Goal: Navigation & Orientation: Find specific page/section

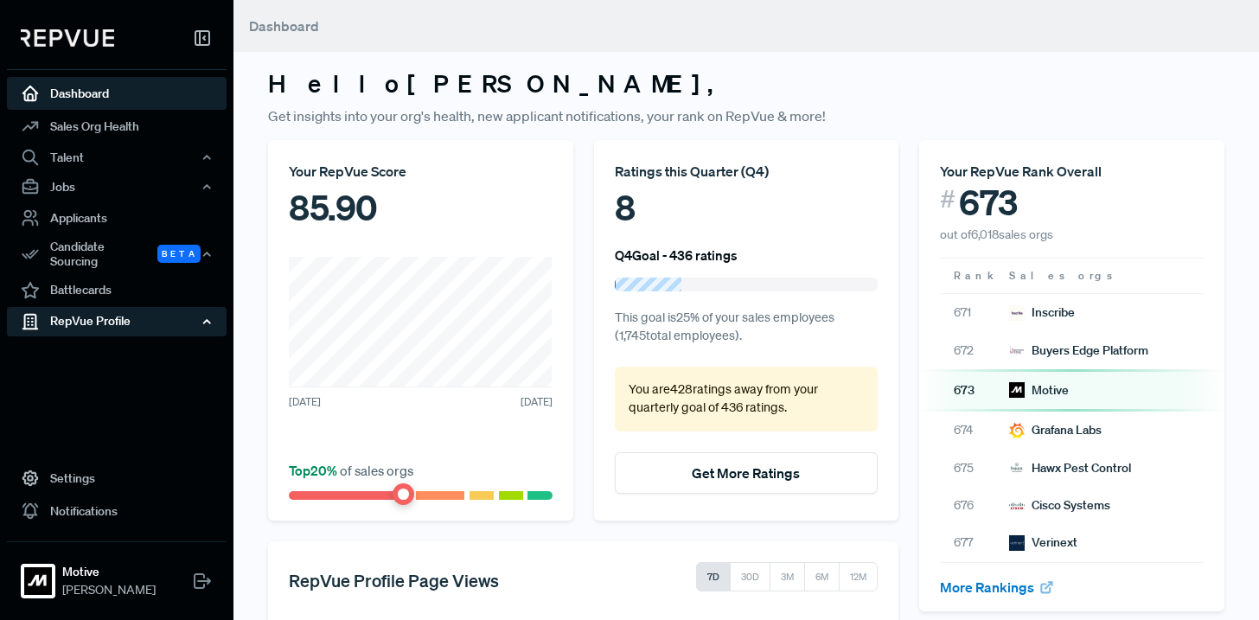
click at [137, 316] on div "RepVue Profile" at bounding box center [117, 321] width 220 height 29
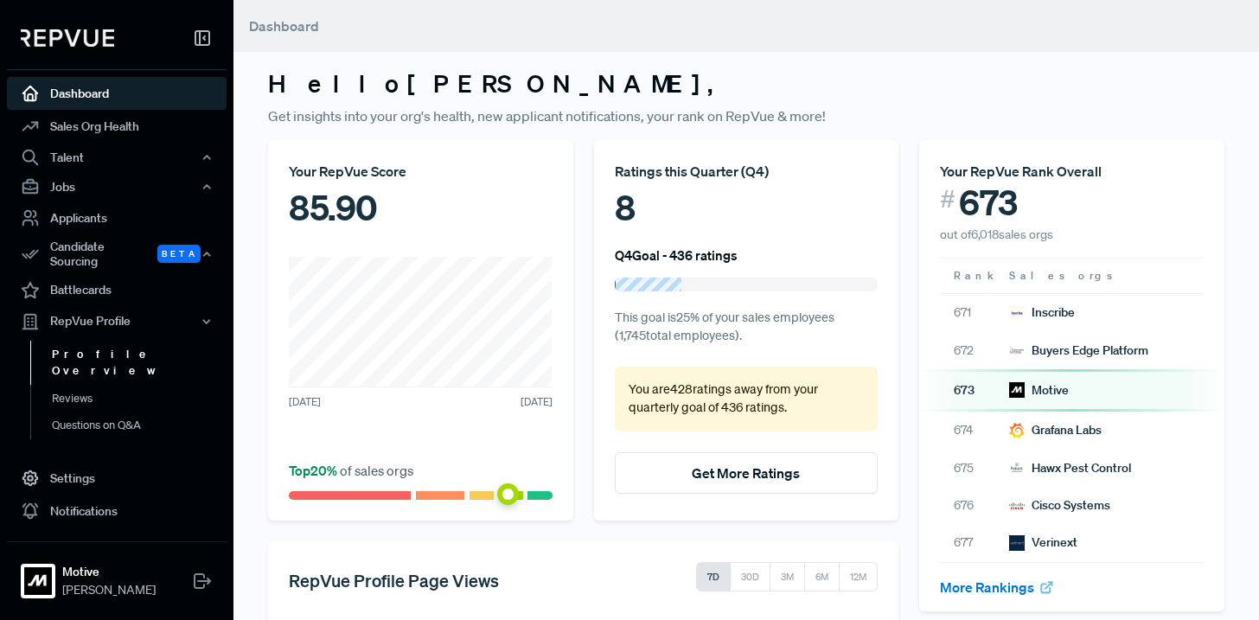
click at [126, 348] on link "Profile Overview" at bounding box center [140, 363] width 220 height 44
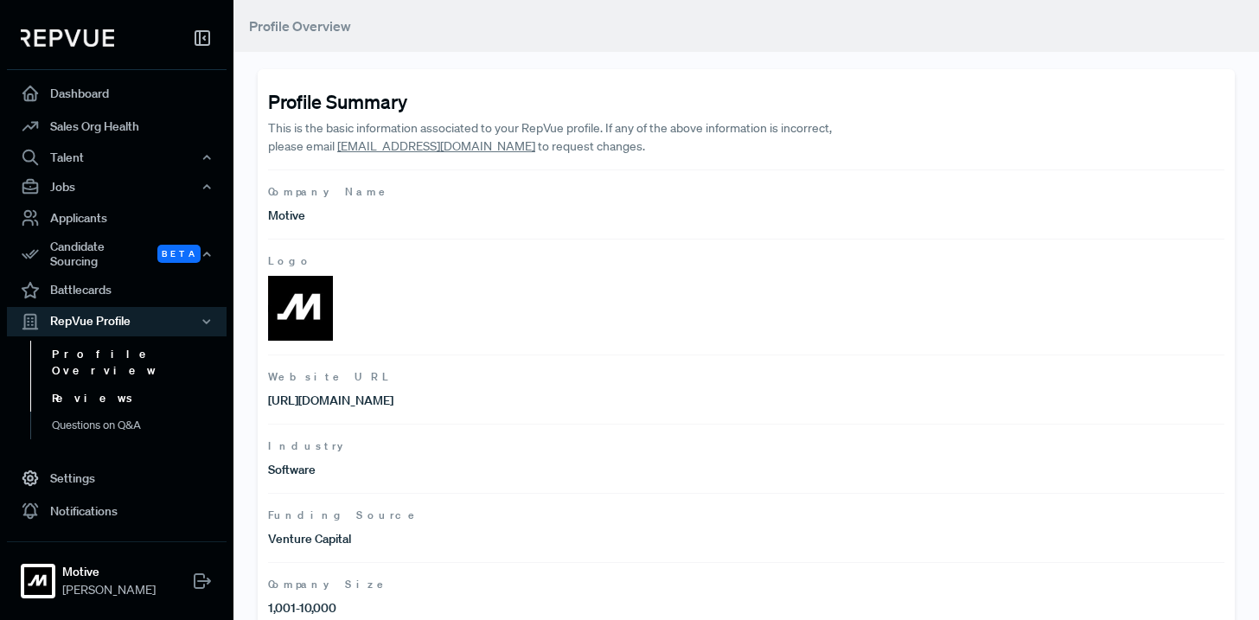
click at [79, 385] on link "Reviews" at bounding box center [140, 399] width 220 height 28
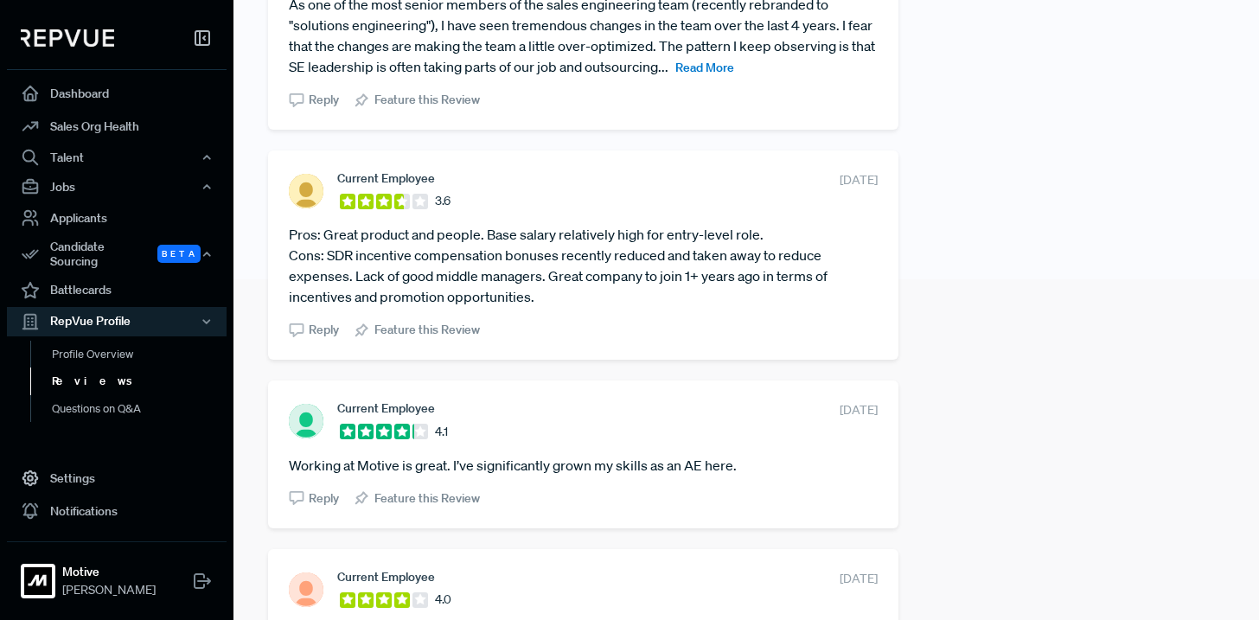
scroll to position [324, 0]
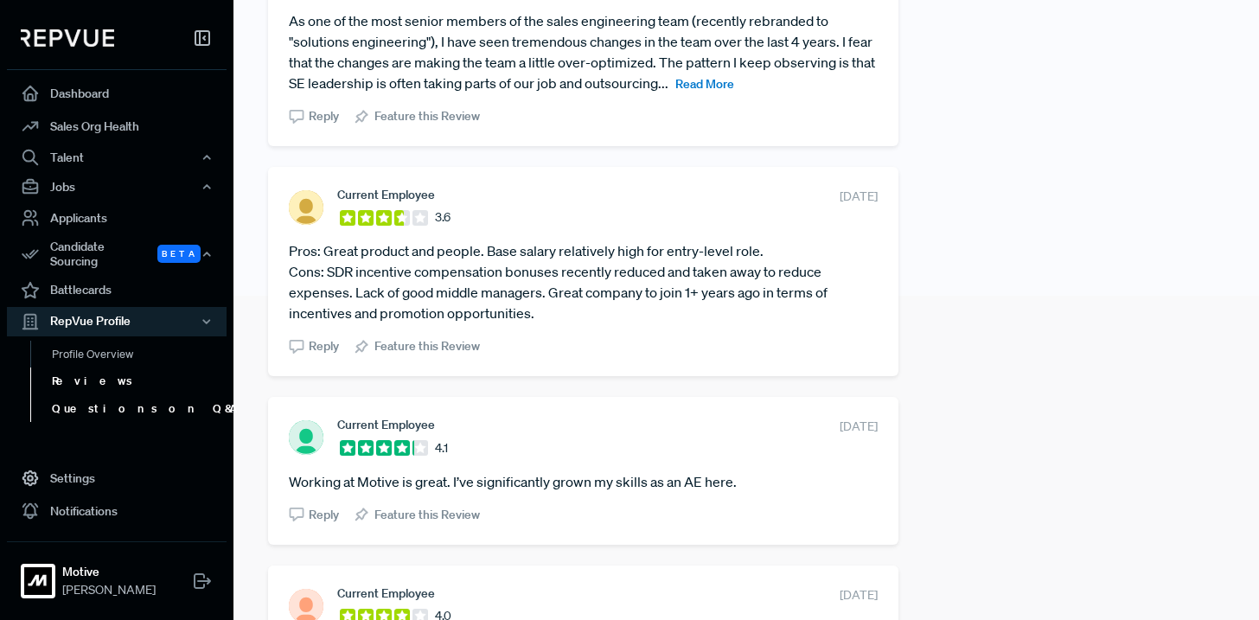
click at [121, 399] on link "Questions on Q&A" at bounding box center [140, 409] width 220 height 28
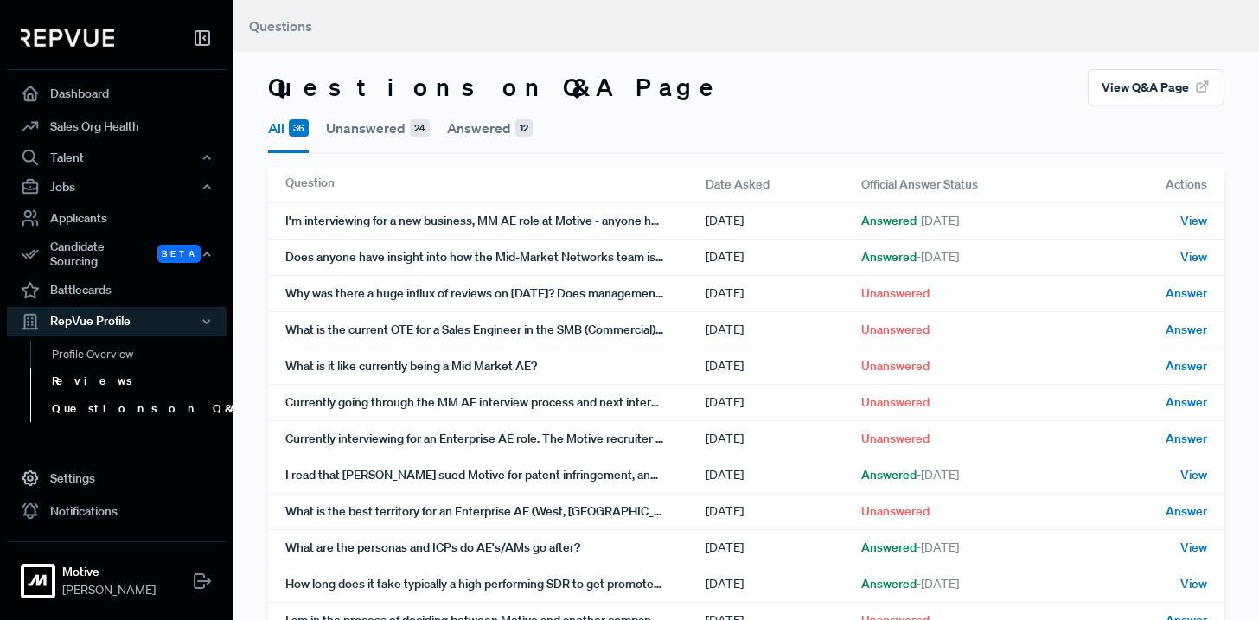
click at [87, 368] on link "Reviews" at bounding box center [140, 381] width 220 height 28
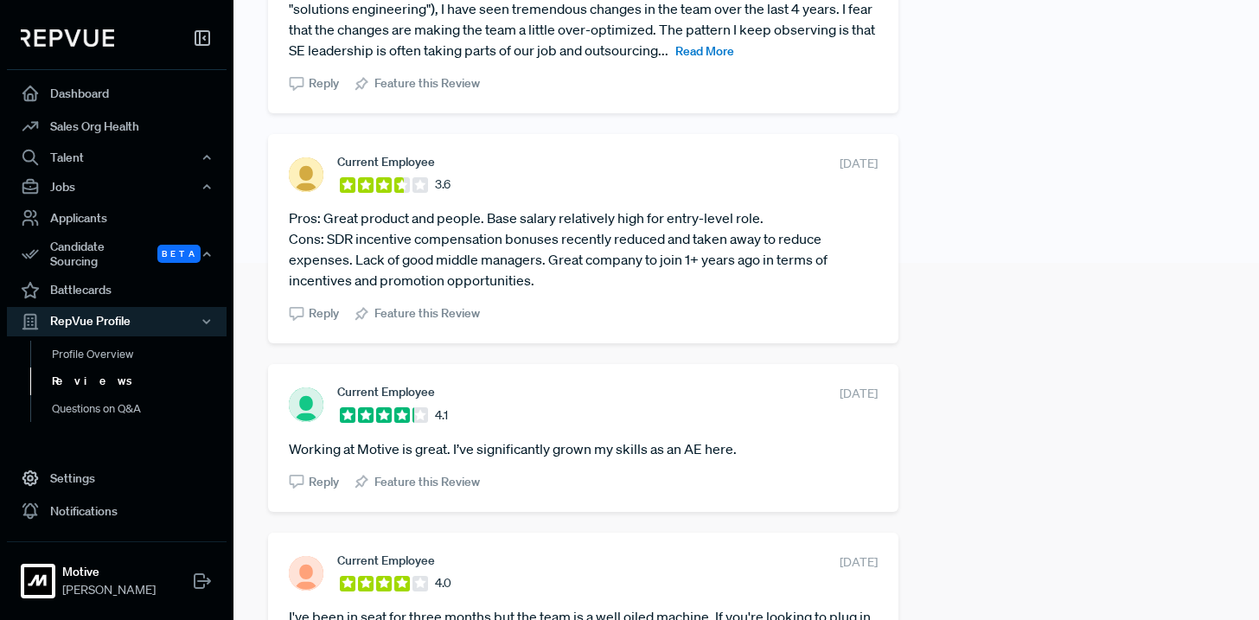
scroll to position [365, 0]
